Goal: Browse casually

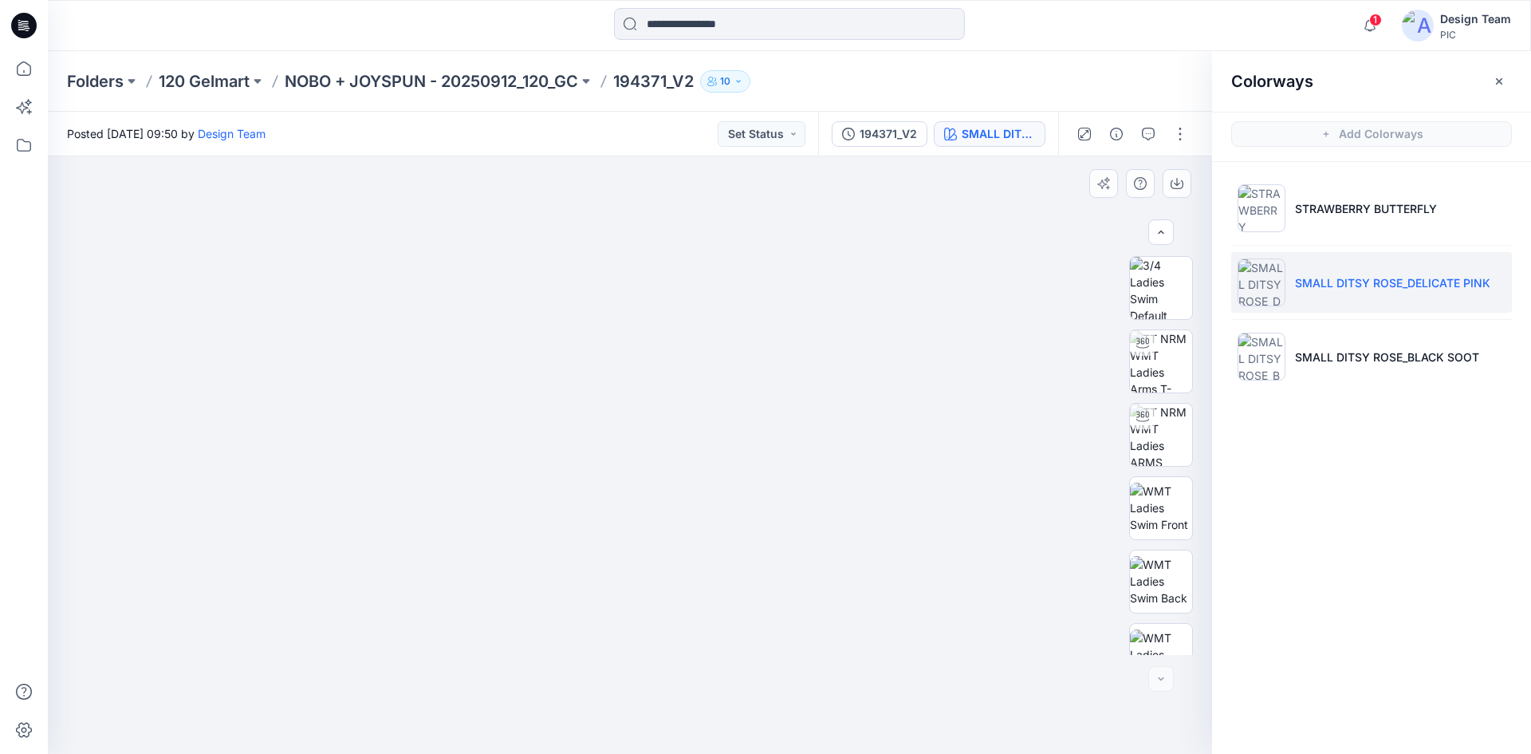
scroll to position [325, 0]
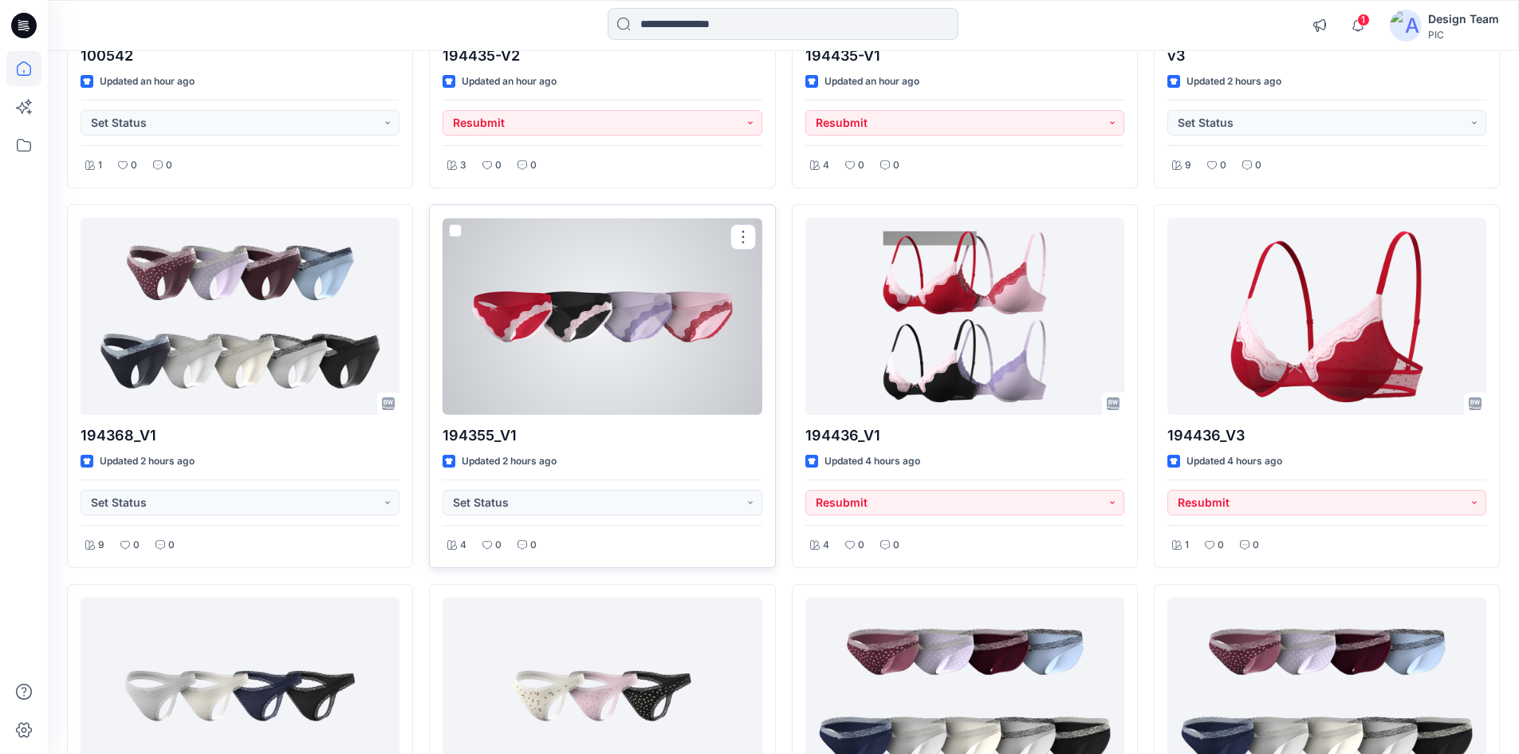
scroll to position [479, 0]
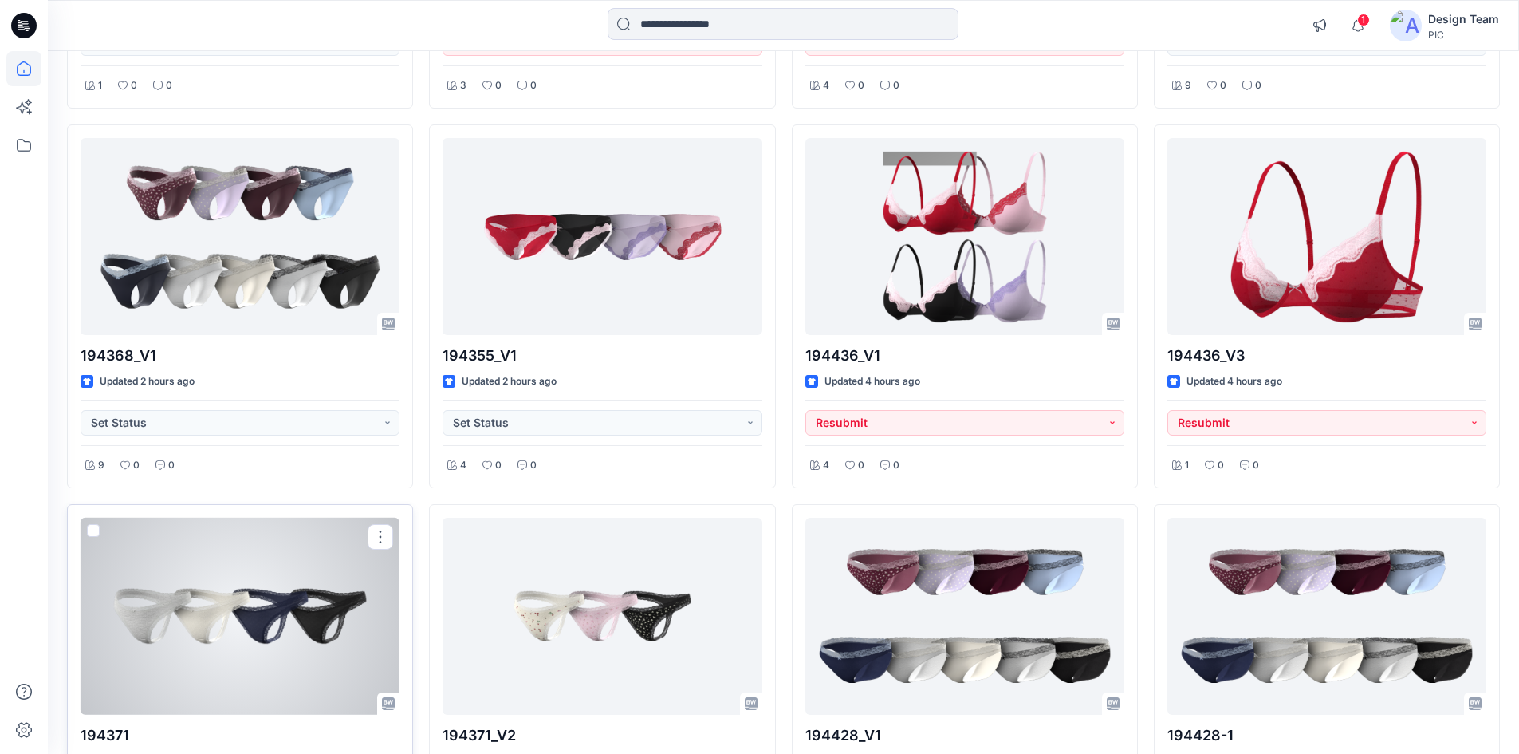
click at [280, 632] on div at bounding box center [240, 616] width 319 height 197
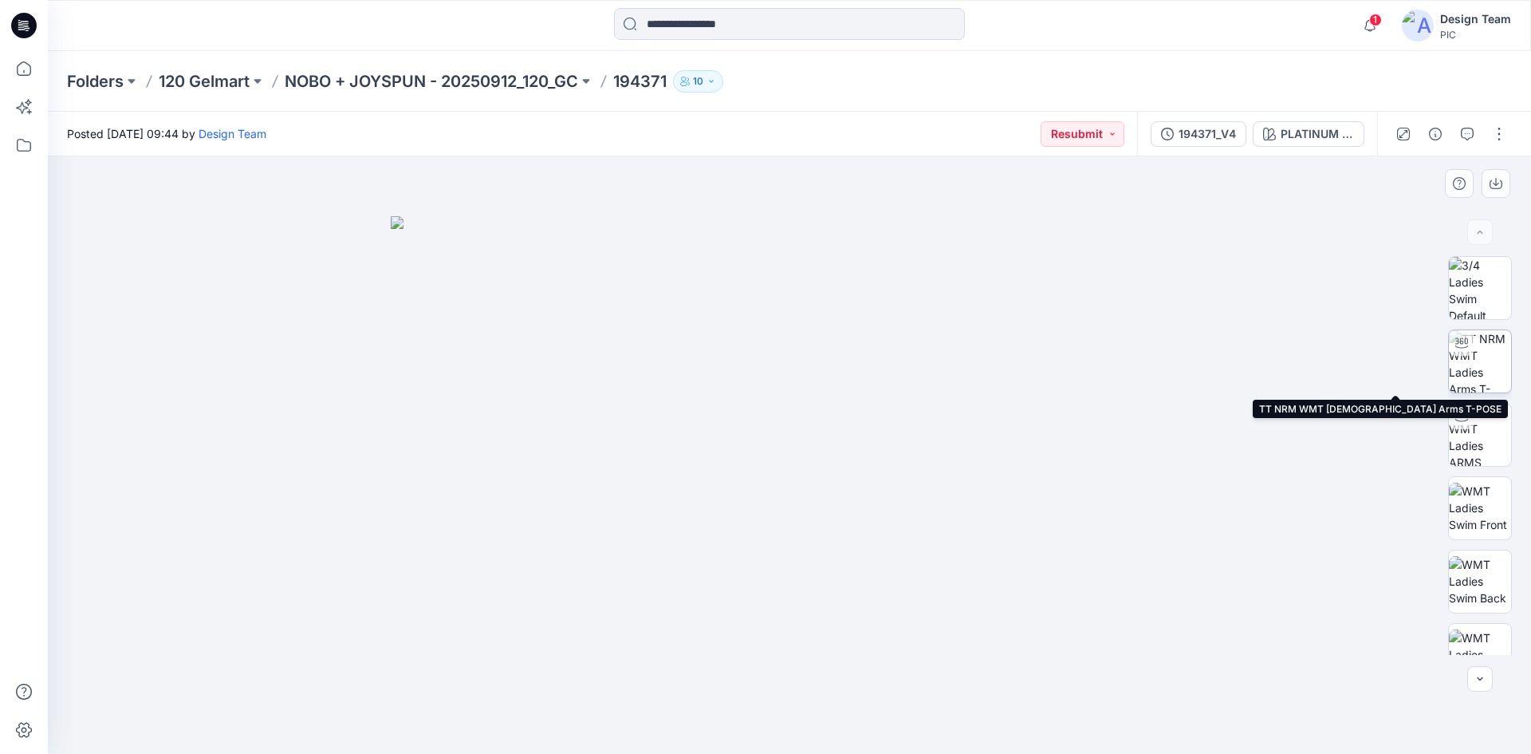
click at [1456, 369] on img at bounding box center [1480, 361] width 62 height 62
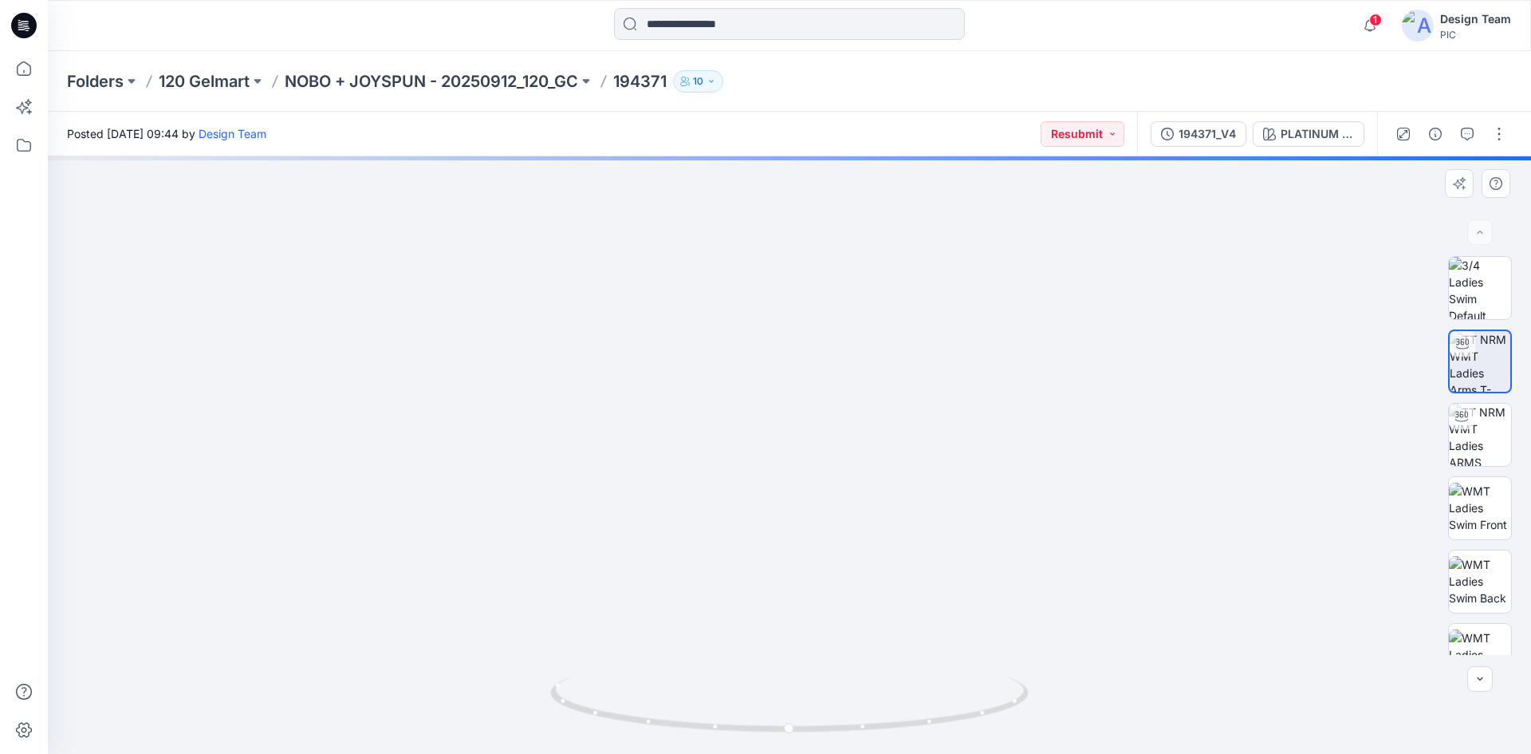
drag, startPoint x: 762, startPoint y: 653, endPoint x: 802, endPoint y: 406, distance: 250.6
click at [795, 379] on img at bounding box center [820, 88] width 1555 height 1333
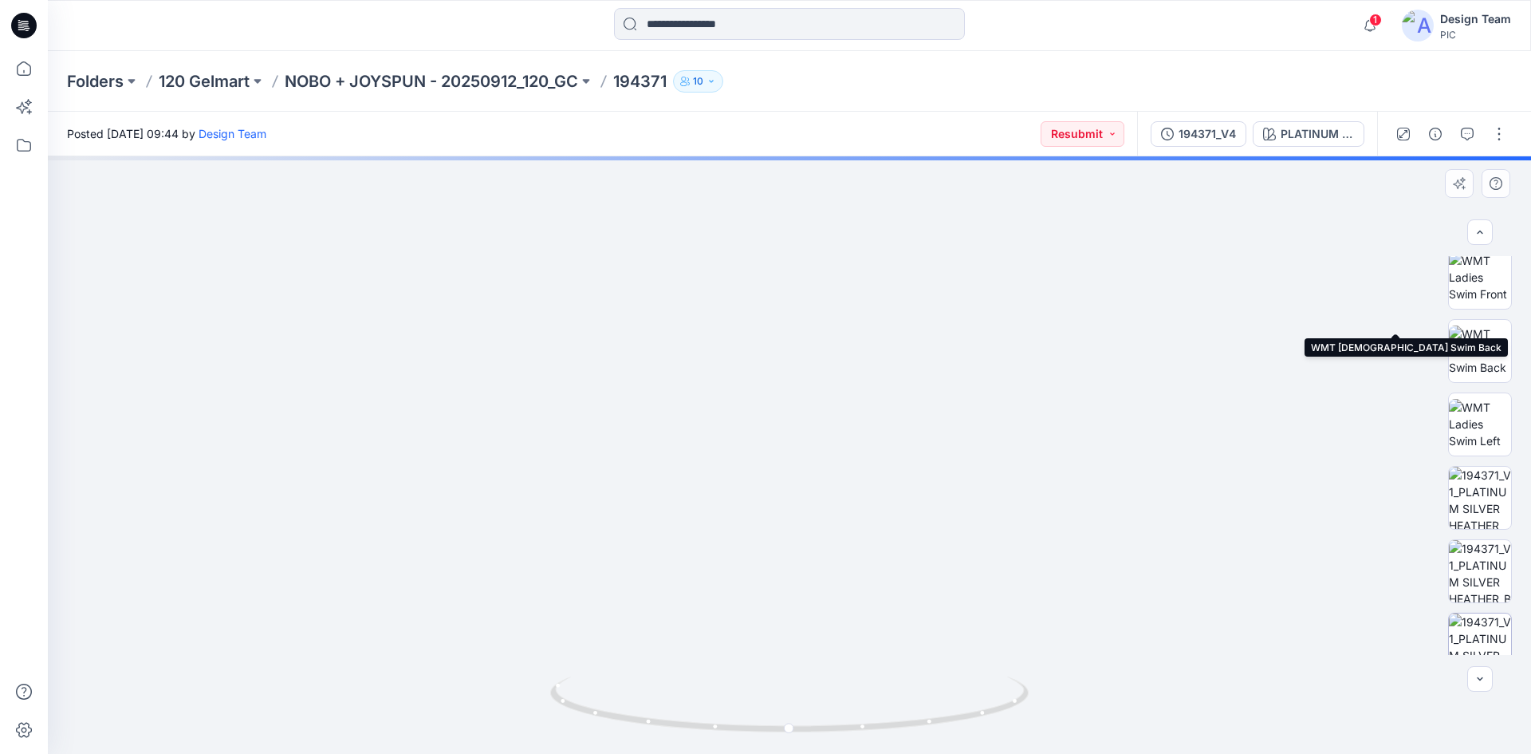
scroll to position [319, 0]
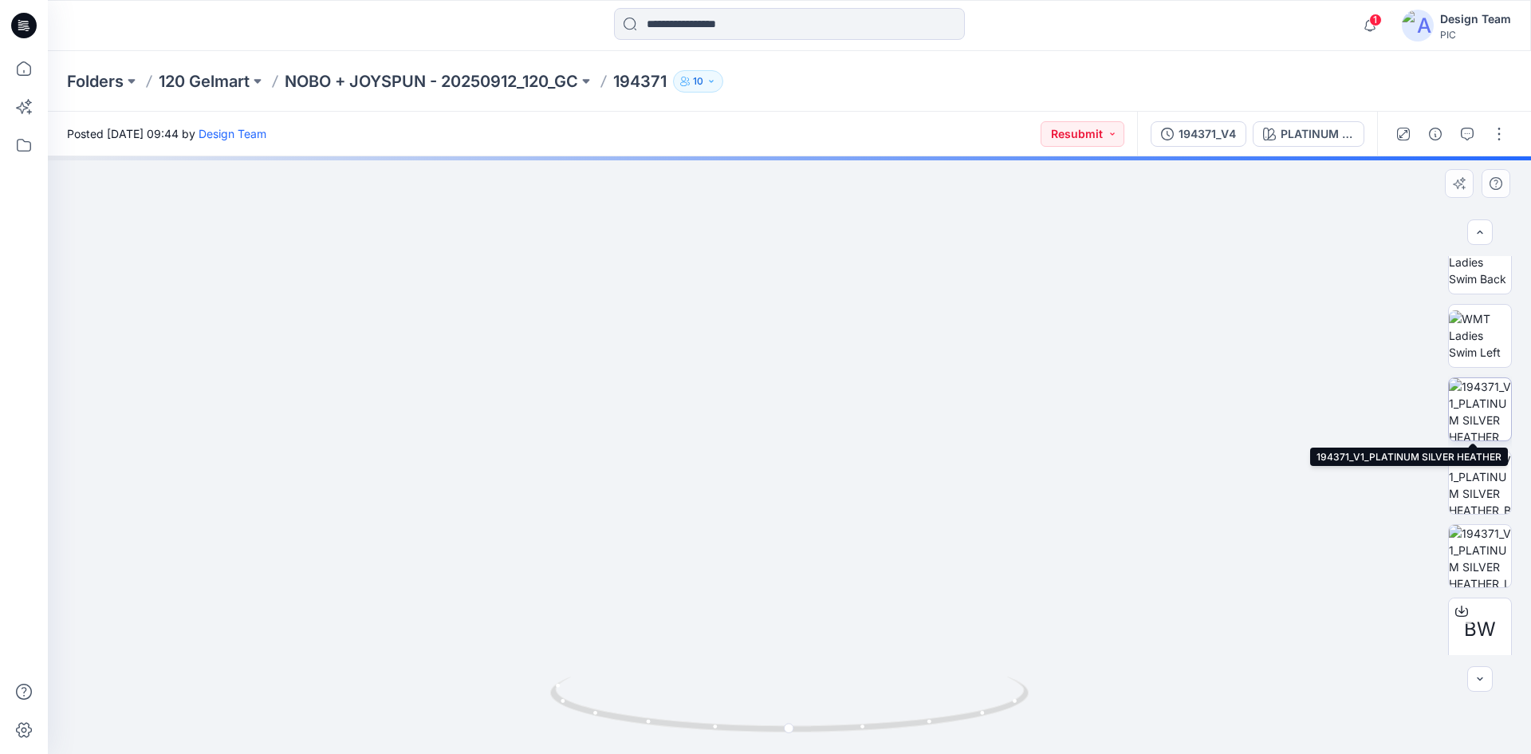
click at [1449, 408] on img at bounding box center [1480, 409] width 62 height 62
